Goal: Find specific page/section: Find specific page/section

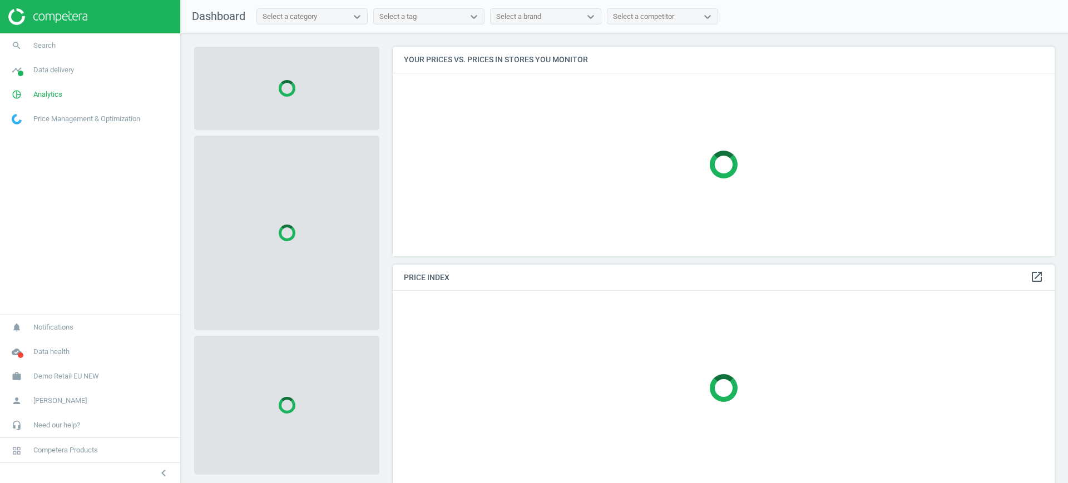
scroll to position [231, 673]
click at [58, 375] on span "Demo Retail EU NEW" at bounding box center [66, 376] width 66 height 10
click at [34, 344] on span "Switch campaign" at bounding box center [36, 343] width 49 height 9
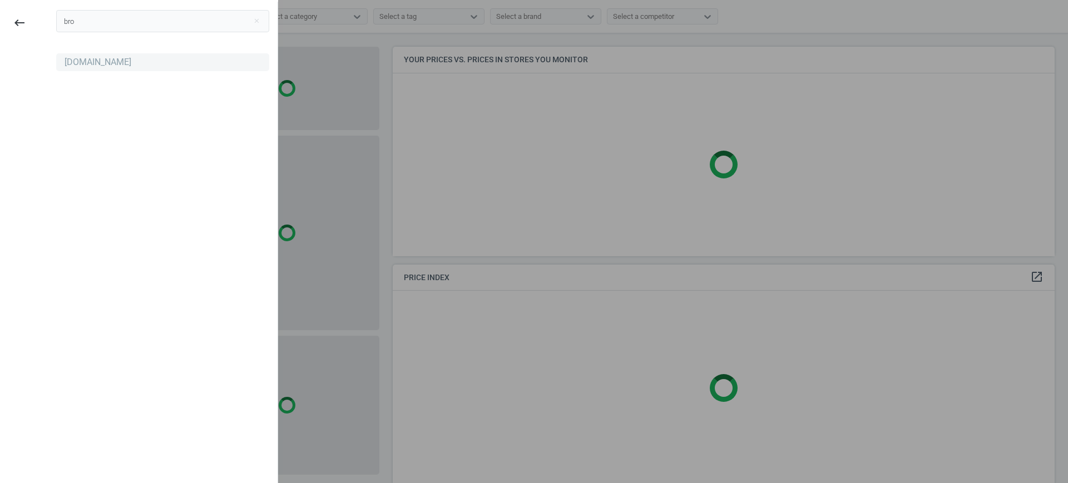
type input "bro"
click at [68, 62] on div "[DOMAIN_NAME]" at bounding box center [98, 62] width 67 height 12
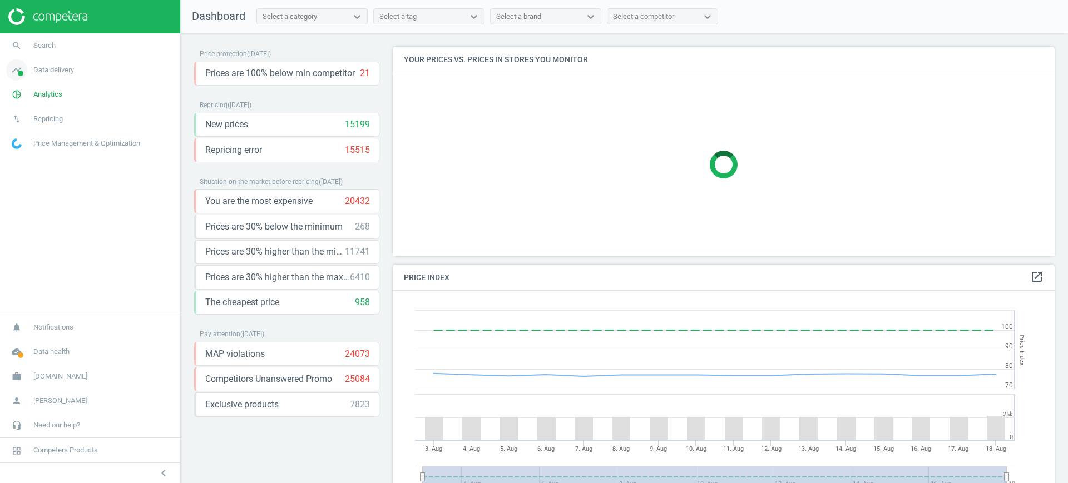
scroll to position [278, 673]
click at [50, 74] on span "Data delivery" at bounding box center [53, 70] width 41 height 10
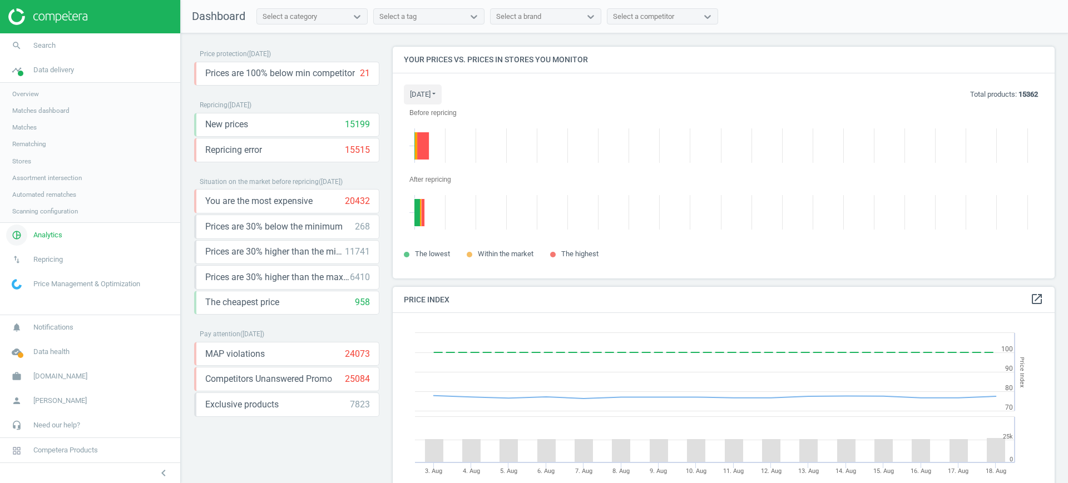
scroll to position [253, 673]
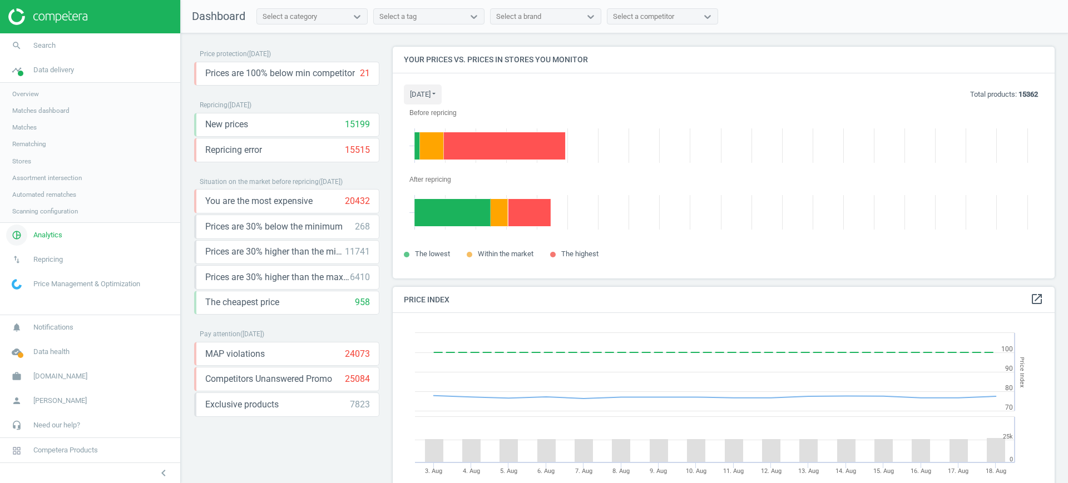
click at [43, 234] on span "Analytics" at bounding box center [47, 235] width 29 height 10
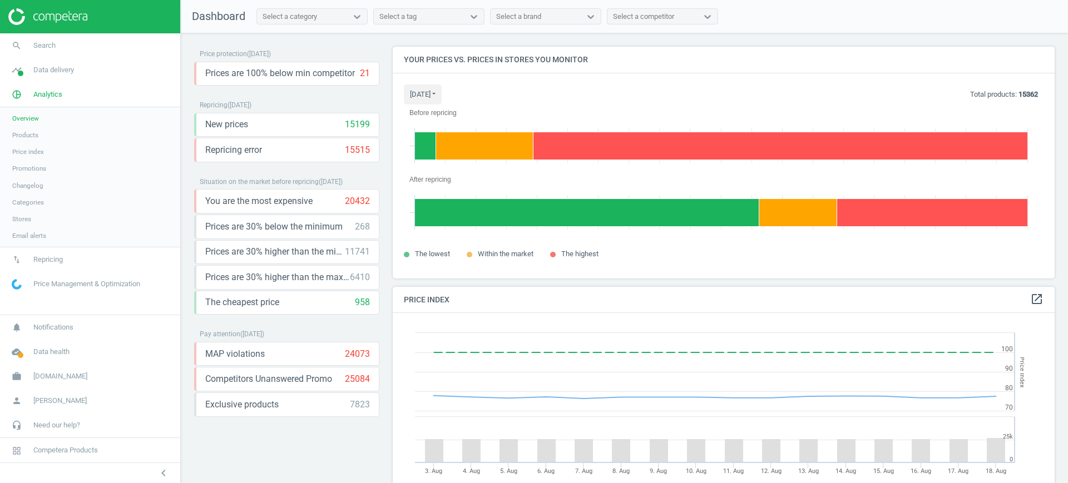
click at [994, 26] on nav "Dashboard Select a category Select a tag Select a brand Select a competitor" at bounding box center [624, 16] width 887 height 33
click at [70, 68] on span "Data delivery" at bounding box center [53, 70] width 41 height 10
click at [57, 212] on span "Scanning configuration" at bounding box center [45, 211] width 66 height 9
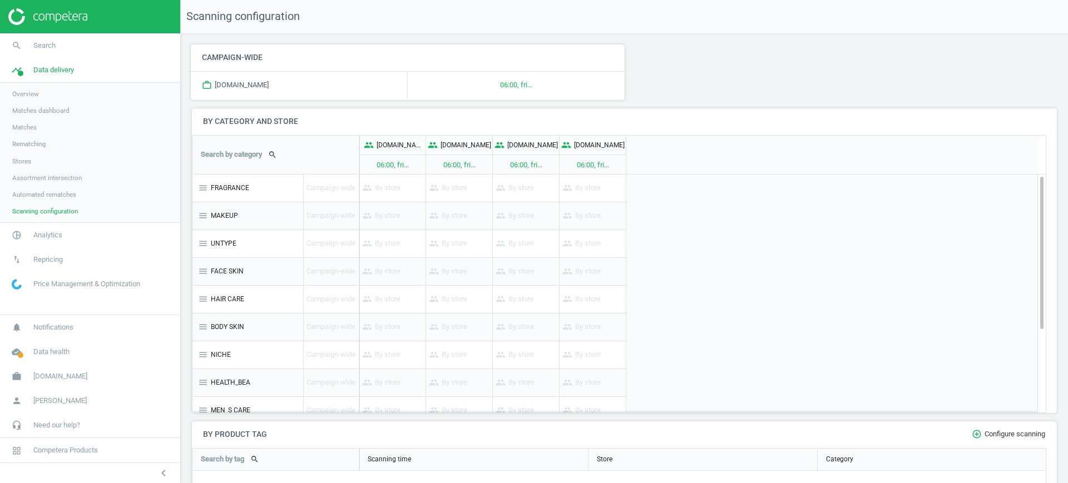
click at [67, 191] on span "Automated rematches" at bounding box center [44, 194] width 64 height 9
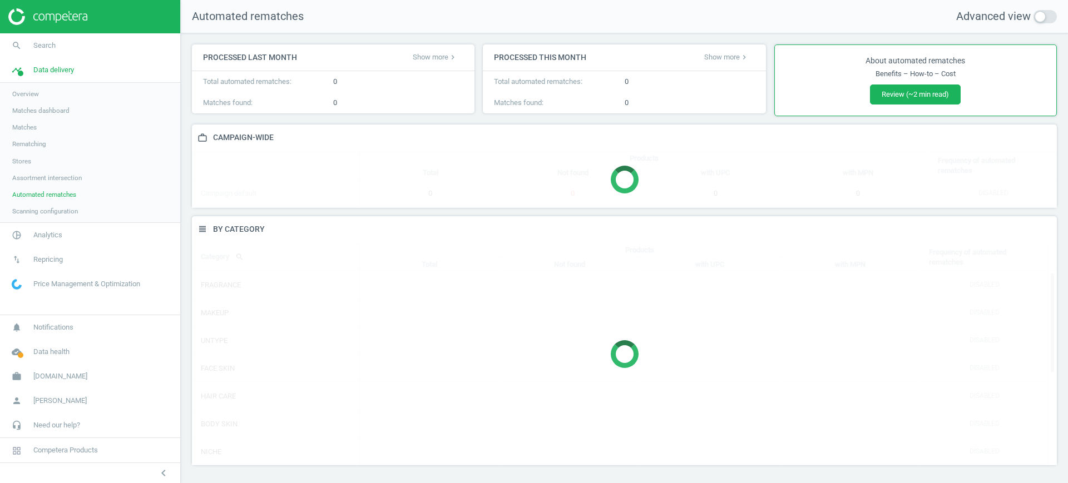
scroll to position [271, 876]
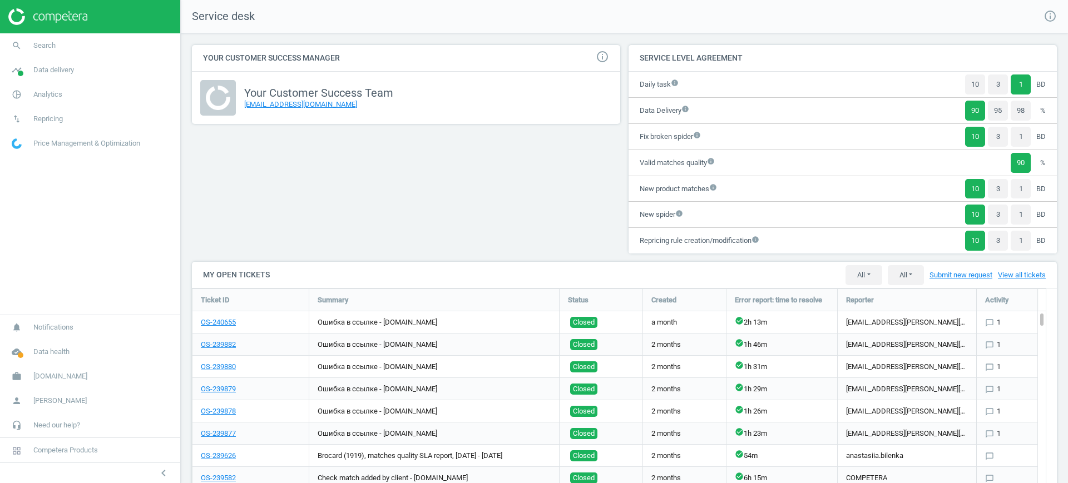
scroll to position [355, 876]
click at [67, 66] on span "Data delivery" at bounding box center [53, 70] width 41 height 10
click at [52, 236] on span "Analytics" at bounding box center [47, 235] width 29 height 10
click at [27, 136] on span "Products" at bounding box center [25, 135] width 26 height 9
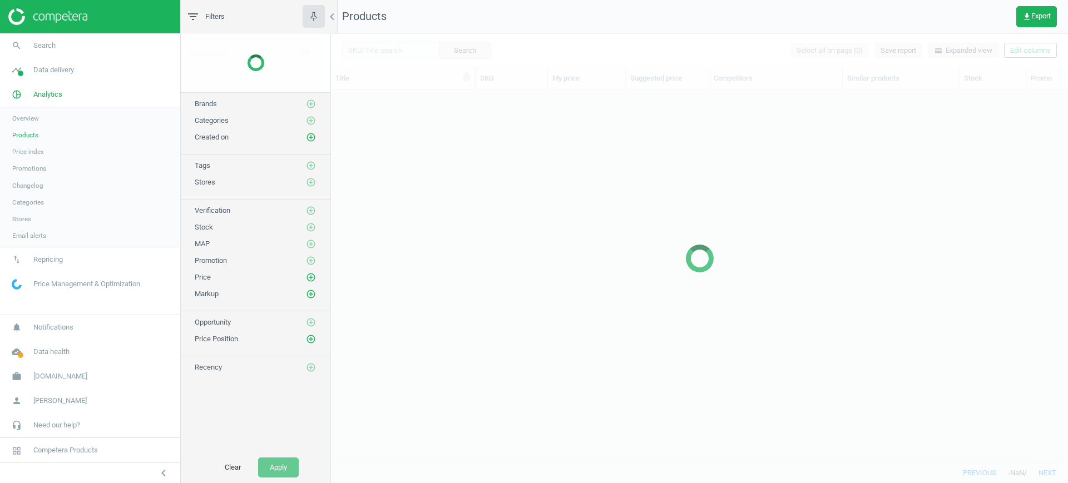
scroll to position [351, 726]
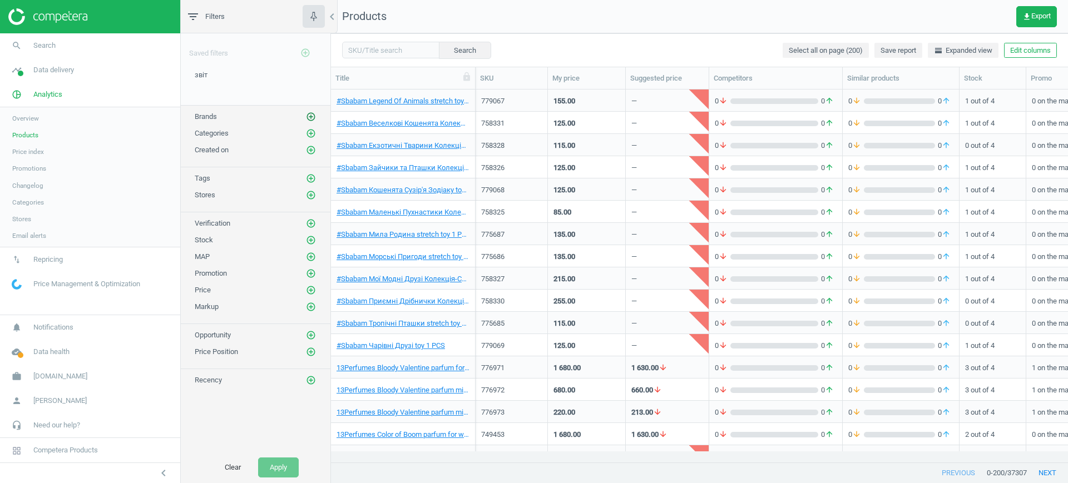
click at [310, 116] on icon "add_circle_outline" at bounding box center [311, 117] width 10 height 10
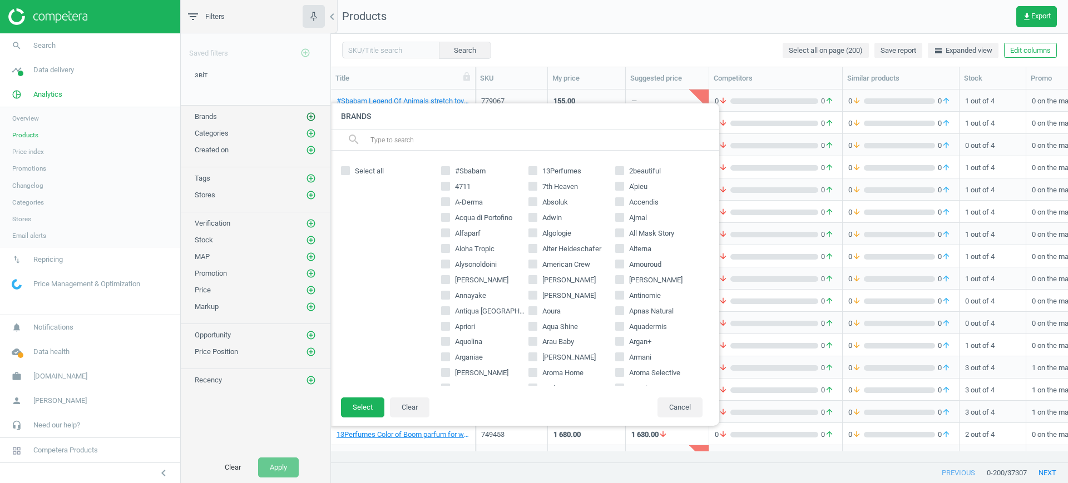
click at [310, 116] on icon "add_circle_outline" at bounding box center [311, 117] width 10 height 10
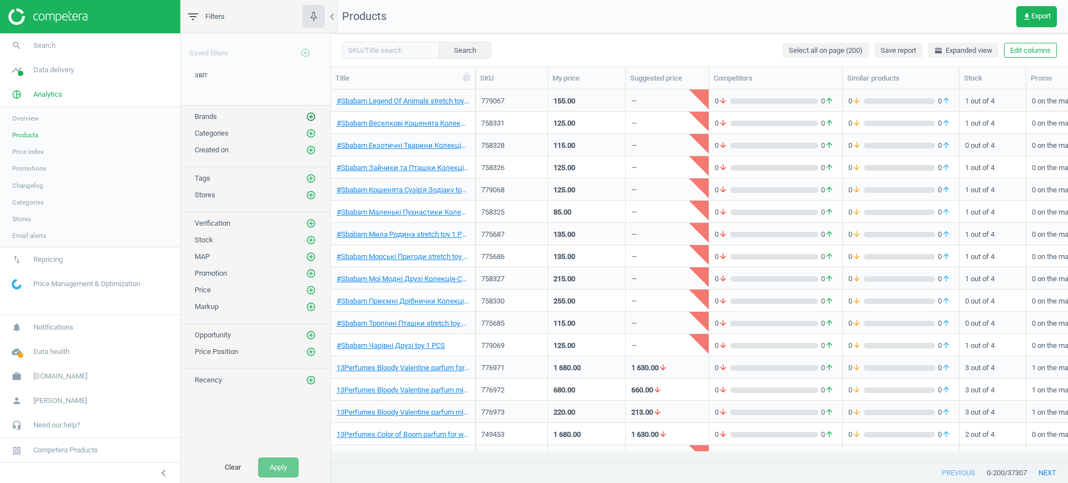
click at [310, 116] on icon "add_circle_outline" at bounding box center [311, 117] width 10 height 10
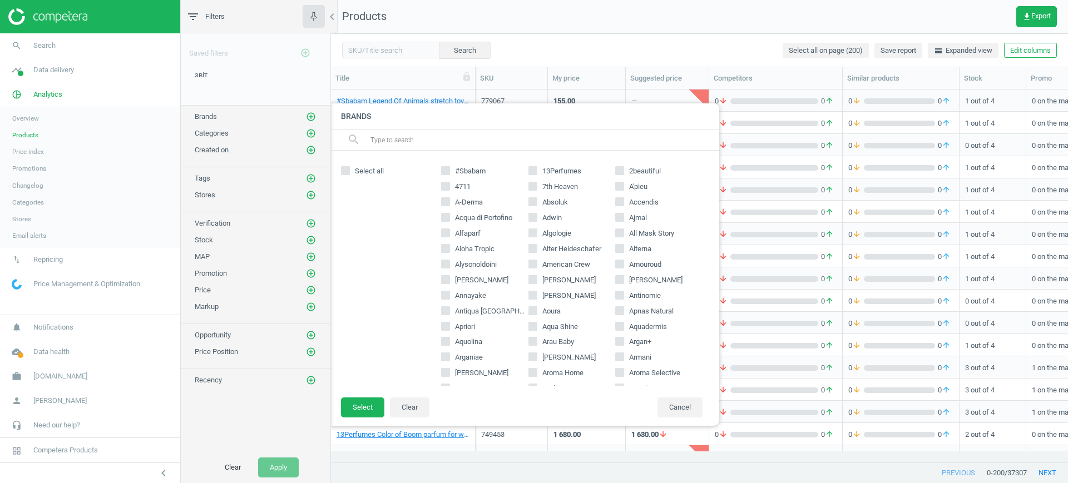
click at [795, 23] on div at bounding box center [865, 241] width 1068 height 483
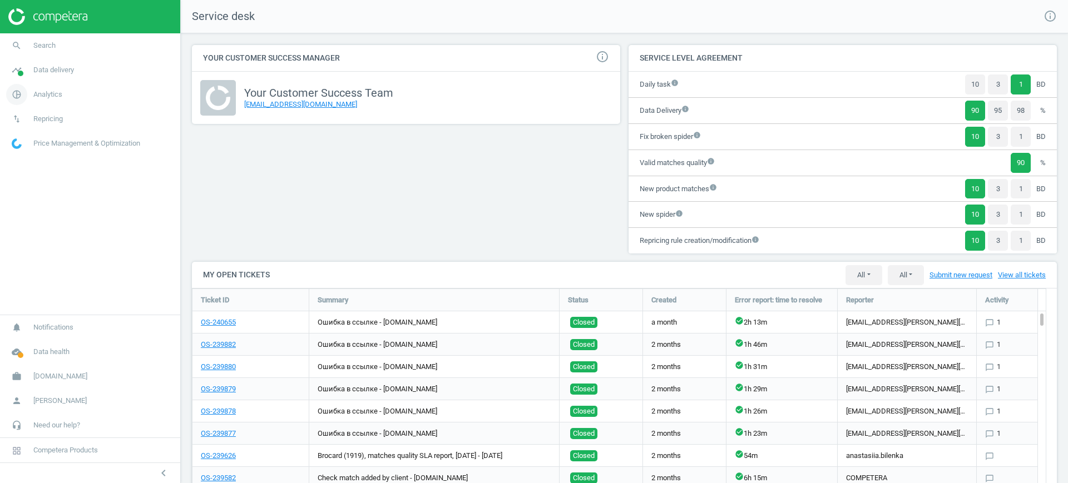
click at [44, 98] on span "Analytics" at bounding box center [47, 95] width 29 height 10
click at [26, 138] on span "Products" at bounding box center [25, 135] width 26 height 9
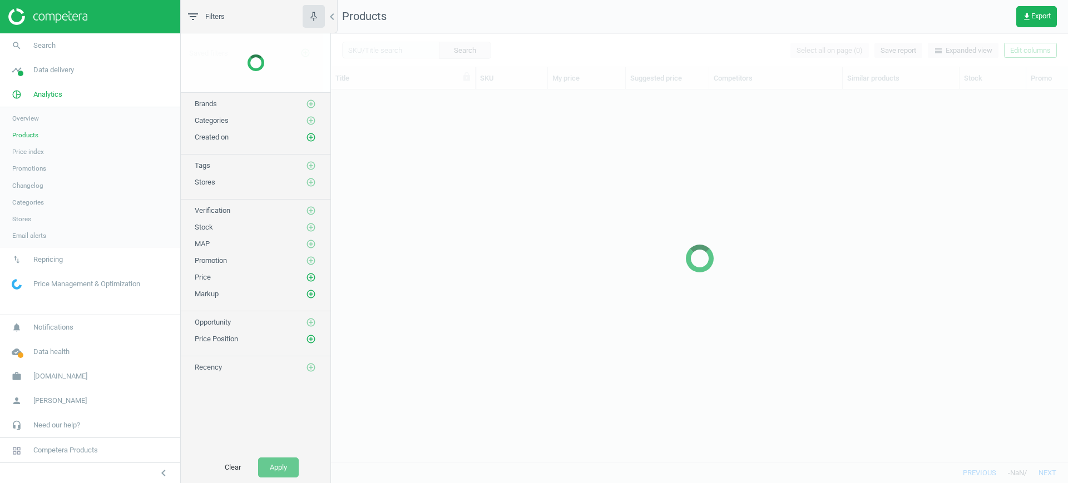
scroll to position [351, 726]
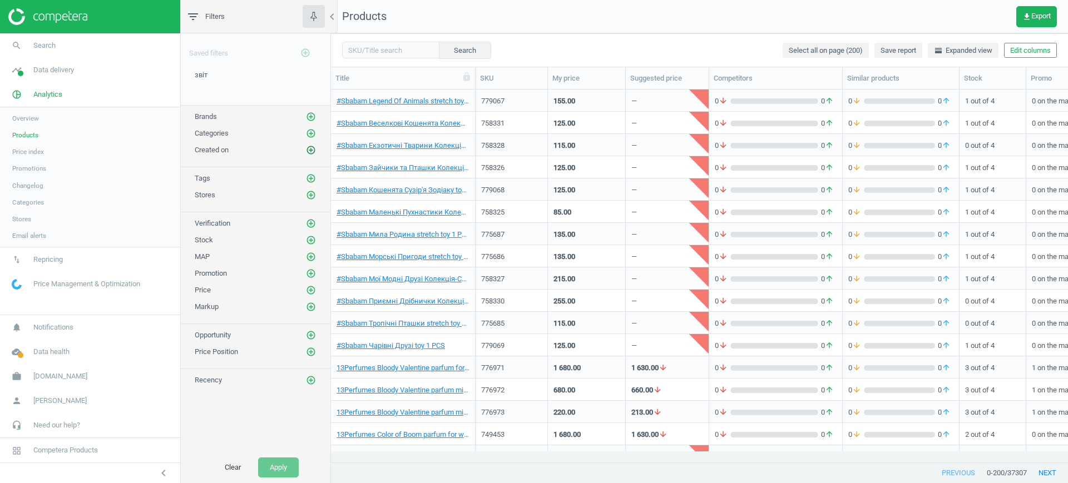
click at [309, 152] on icon "add_circle_outline" at bounding box center [311, 150] width 10 height 10
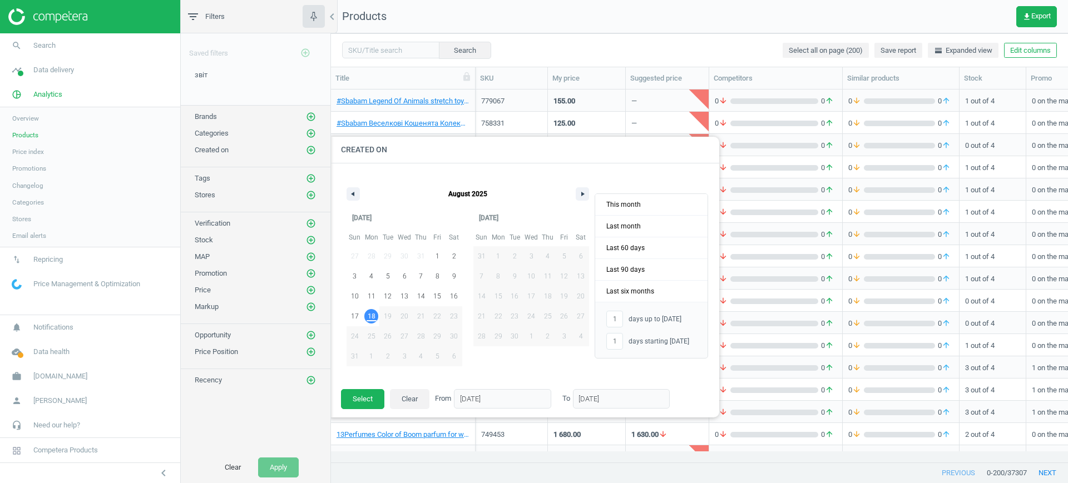
click at [373, 315] on span "18" at bounding box center [372, 316] width 8 height 20
click at [359, 400] on button "Select" at bounding box center [362, 399] width 43 height 20
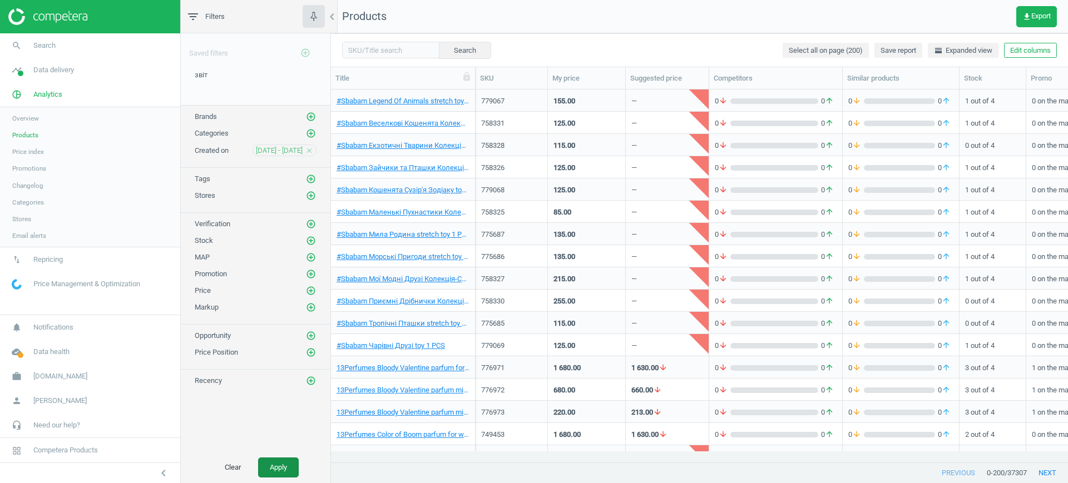
click at [270, 467] on button "Apply" at bounding box center [278, 468] width 41 height 20
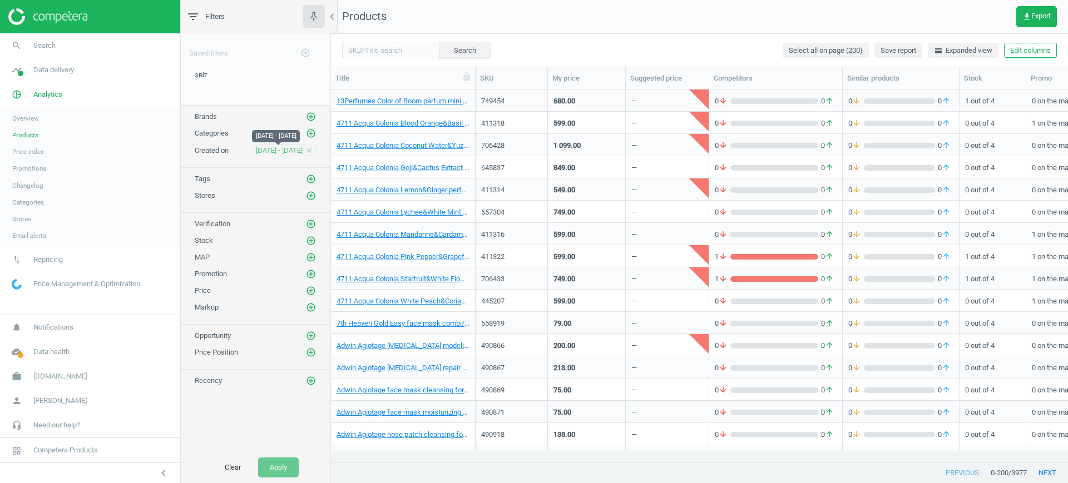
click at [279, 153] on span "18 Aug - 18 Aug" at bounding box center [279, 151] width 47 height 10
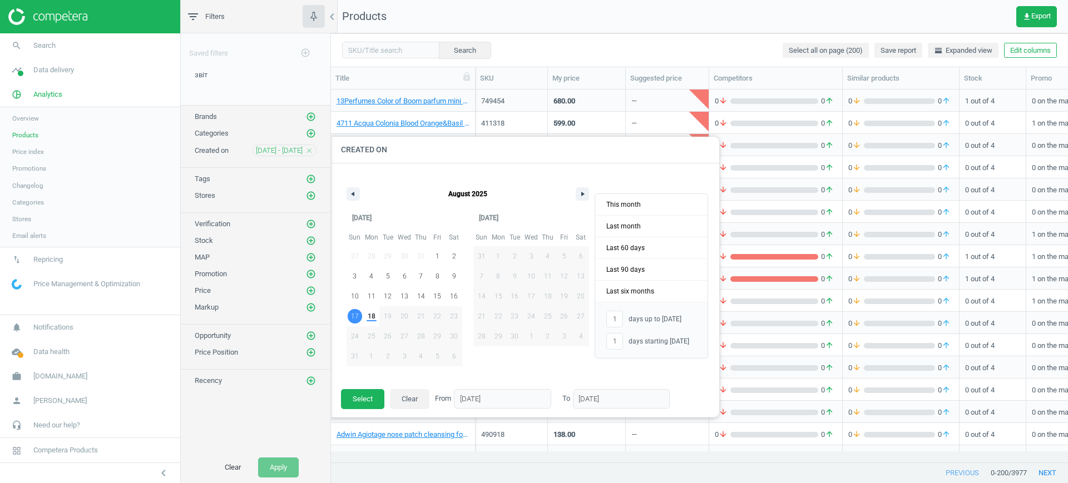
click at [356, 315] on span "17" at bounding box center [355, 316] width 8 height 20
type input "-"
type input "17/08/2025"
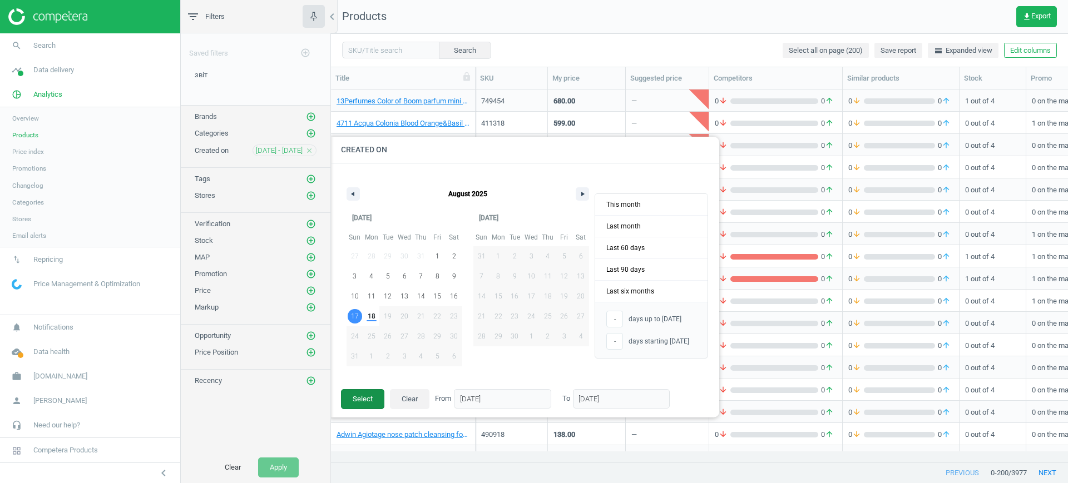
click at [367, 399] on button "Select" at bounding box center [362, 399] width 43 height 20
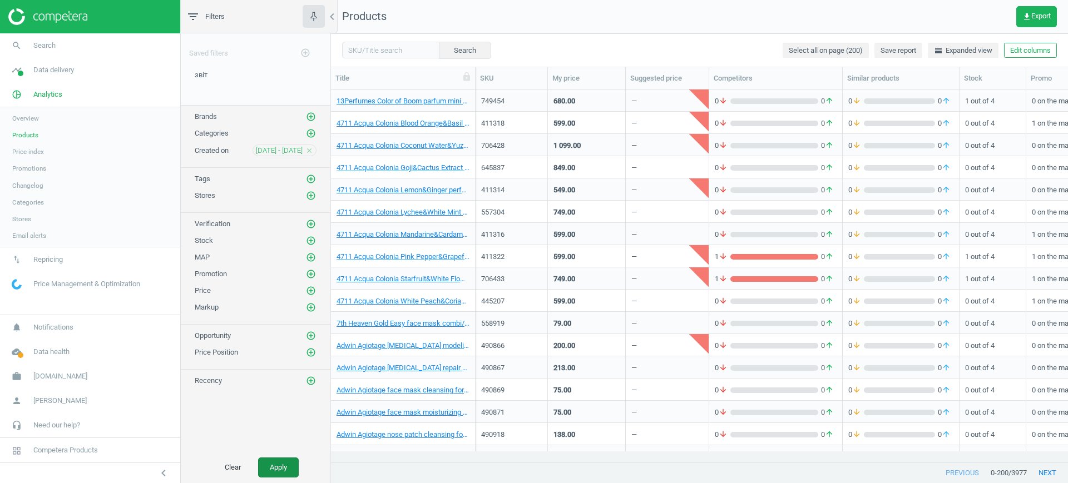
click at [271, 469] on button "Apply" at bounding box center [278, 468] width 41 height 20
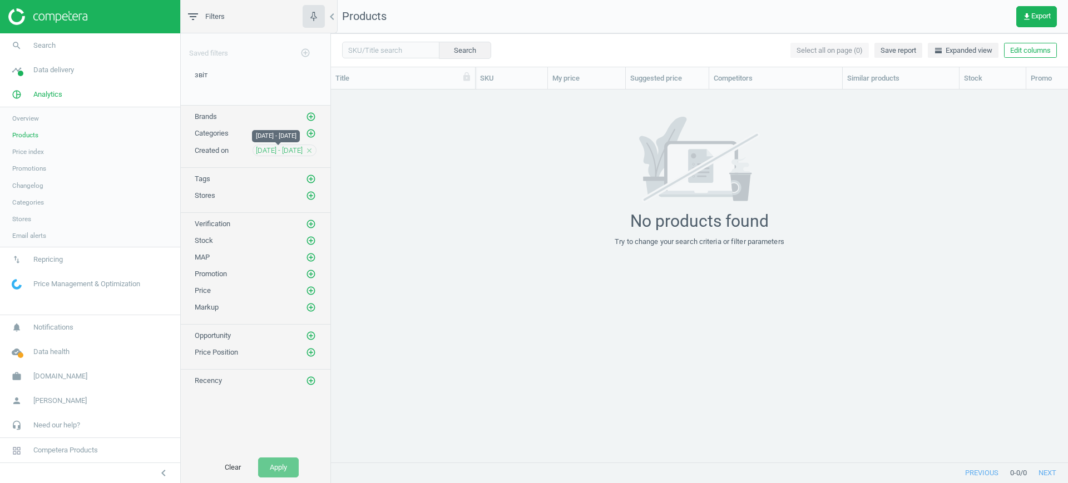
click at [274, 150] on span "17 Aug - 17 Aug" at bounding box center [279, 151] width 47 height 10
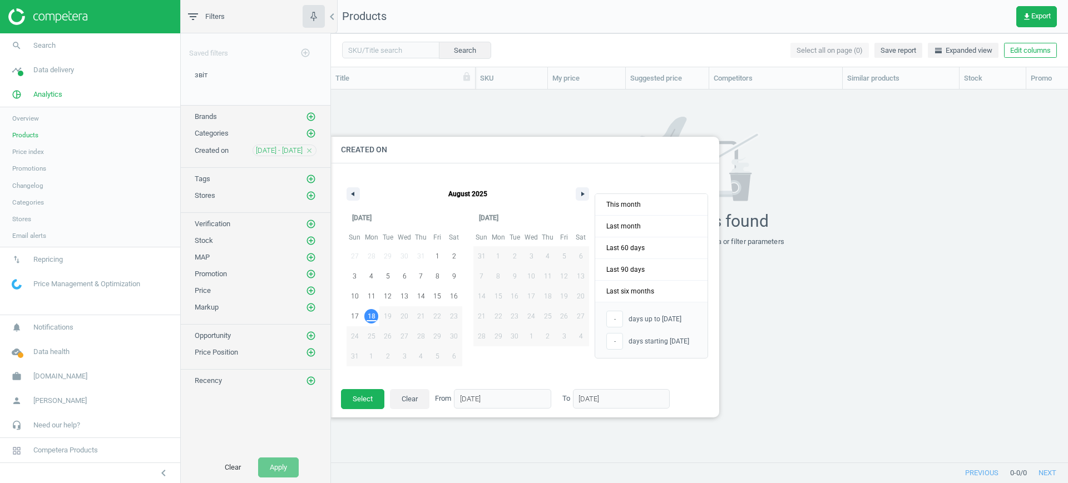
click at [373, 317] on span "18" at bounding box center [372, 316] width 8 height 20
type input "1"
type input "18/08/2025"
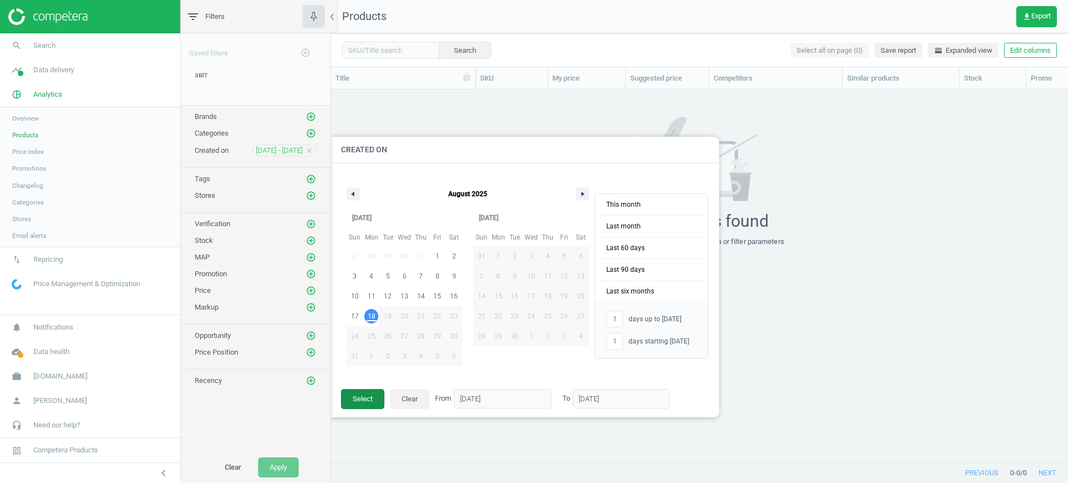
click at [354, 402] on button "Select" at bounding box center [362, 399] width 43 height 20
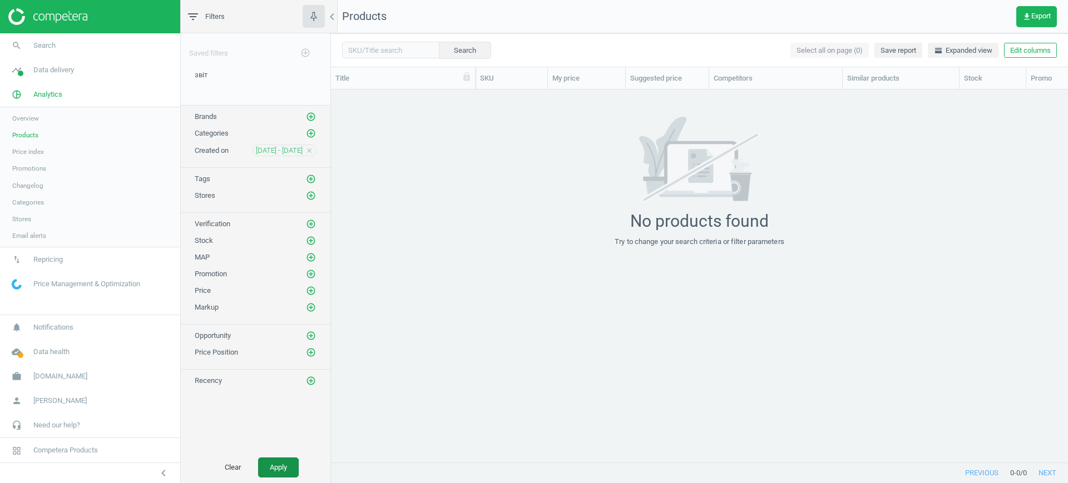
click at [276, 465] on button "Apply" at bounding box center [278, 468] width 41 height 20
